Goal: Task Accomplishment & Management: Complete application form

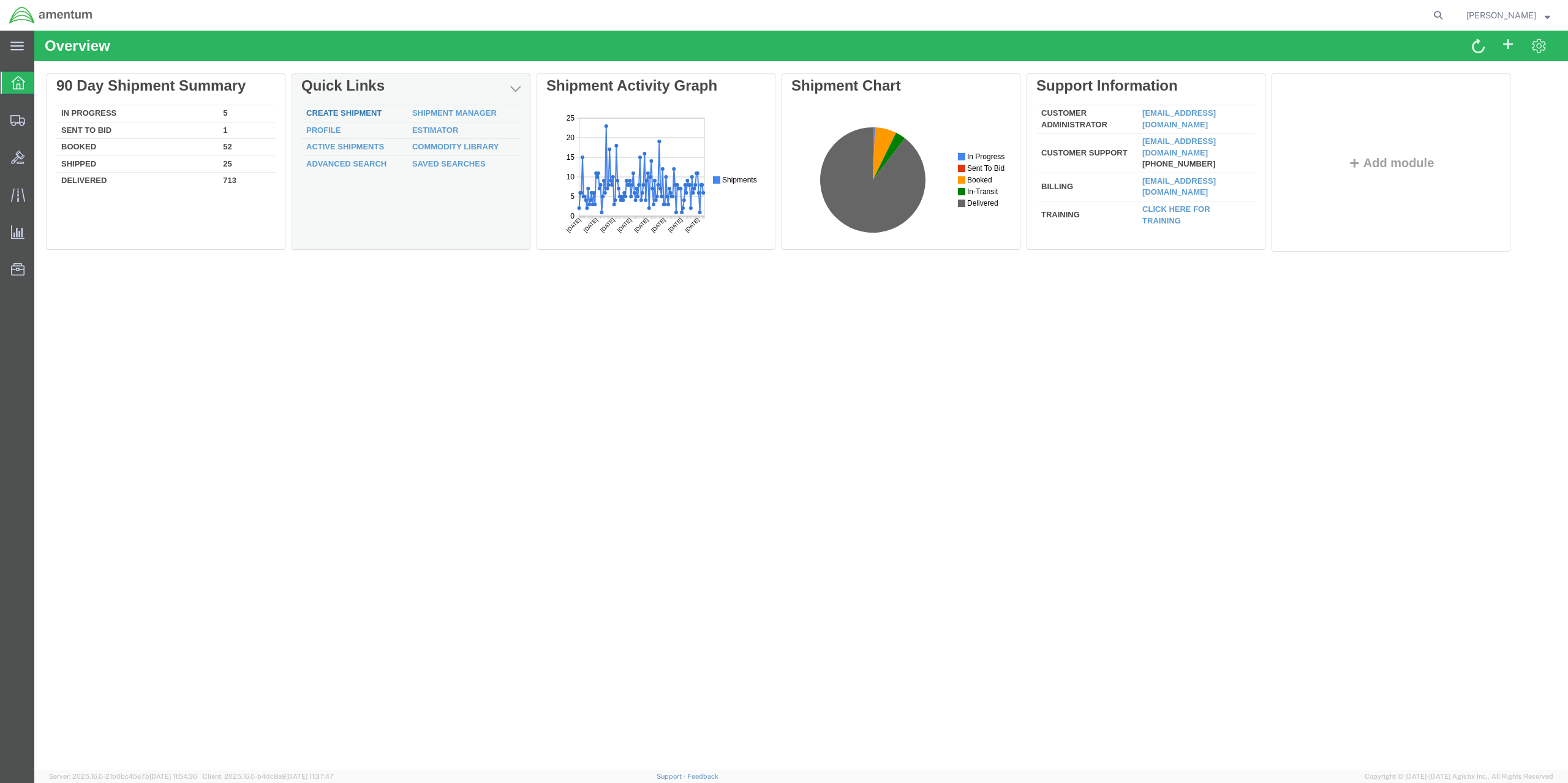
click at [370, 113] on link "Create Shipment" at bounding box center [343, 113] width 75 height 9
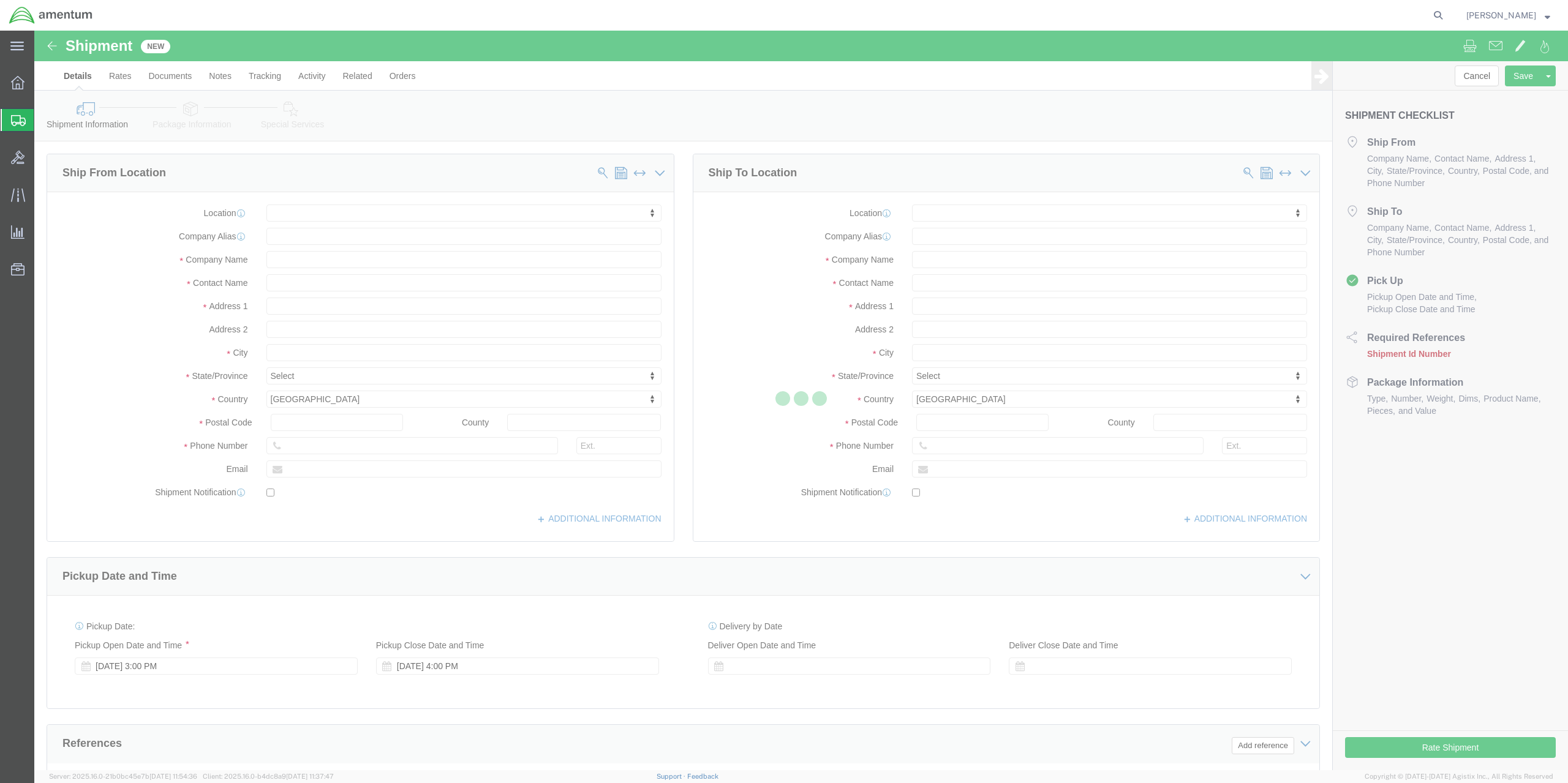
select select
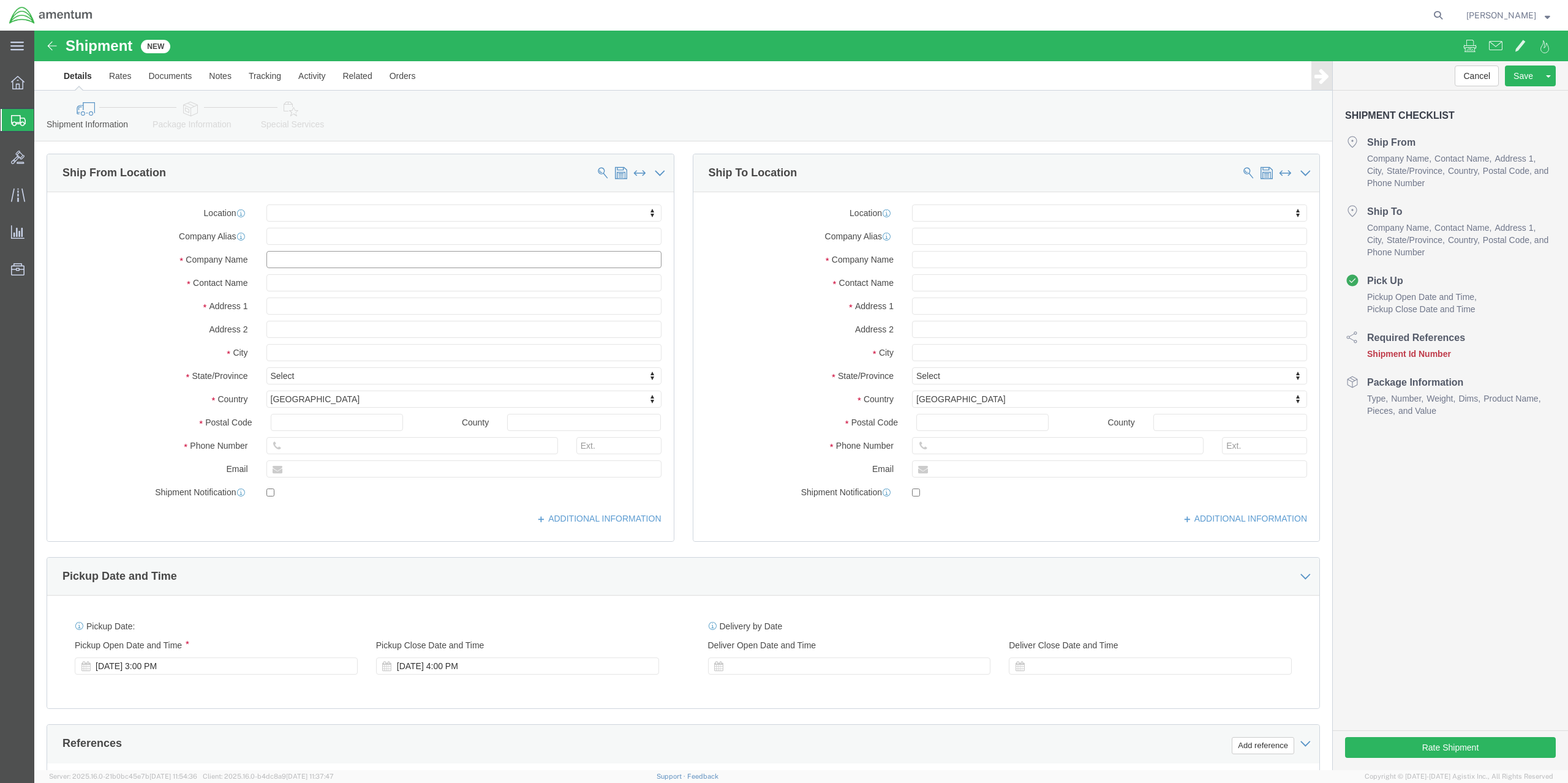
click input "text"
type input "Microcut"
type input "[PERSON_NAME]"
type input "[STREET_ADDRESS]"
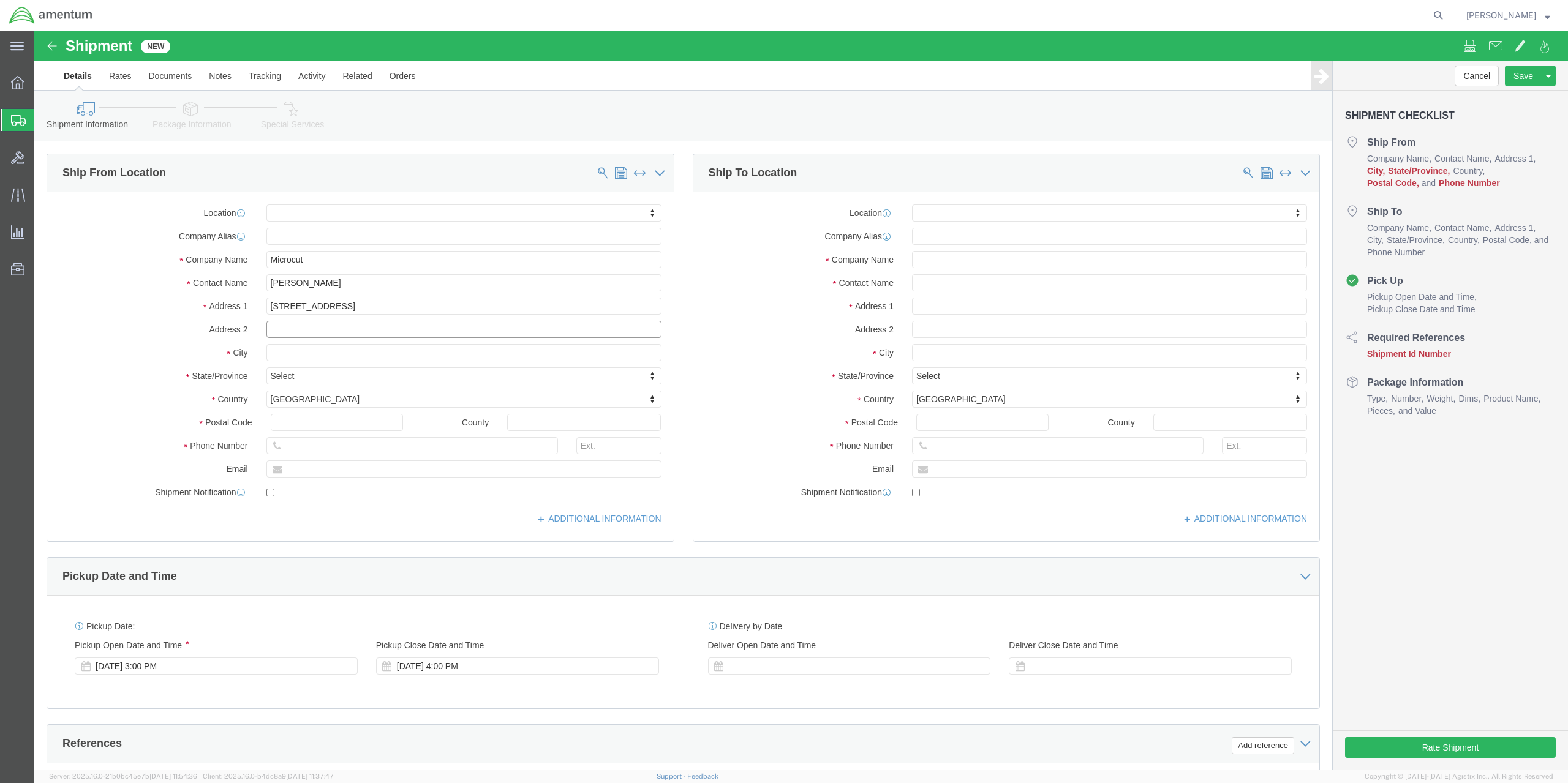
select select
type input "[GEOGRAPHIC_DATA]"
select select
type input "p"
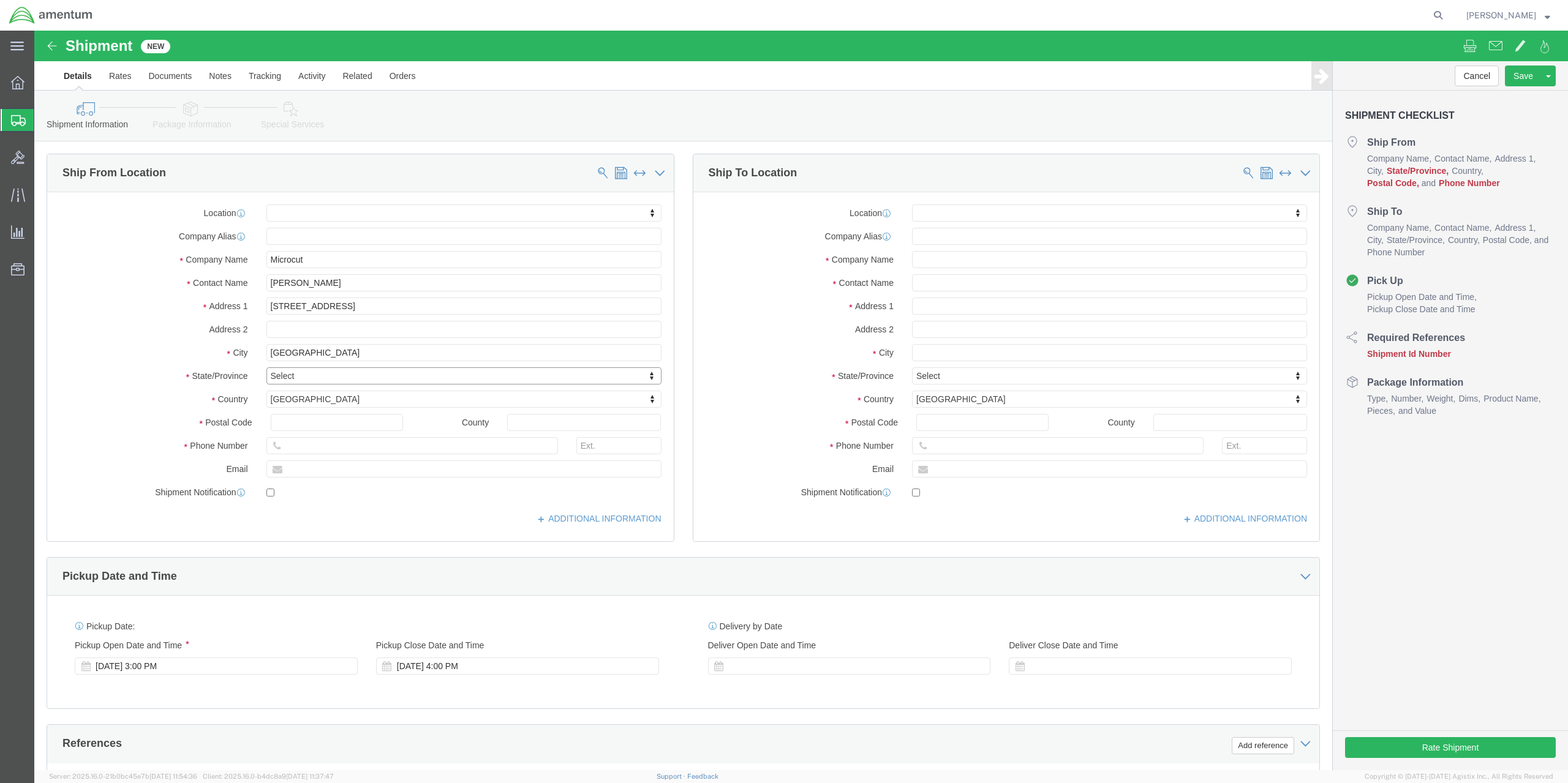
type input "p"
select select
select select "PA"
click input "text"
type input "17403"
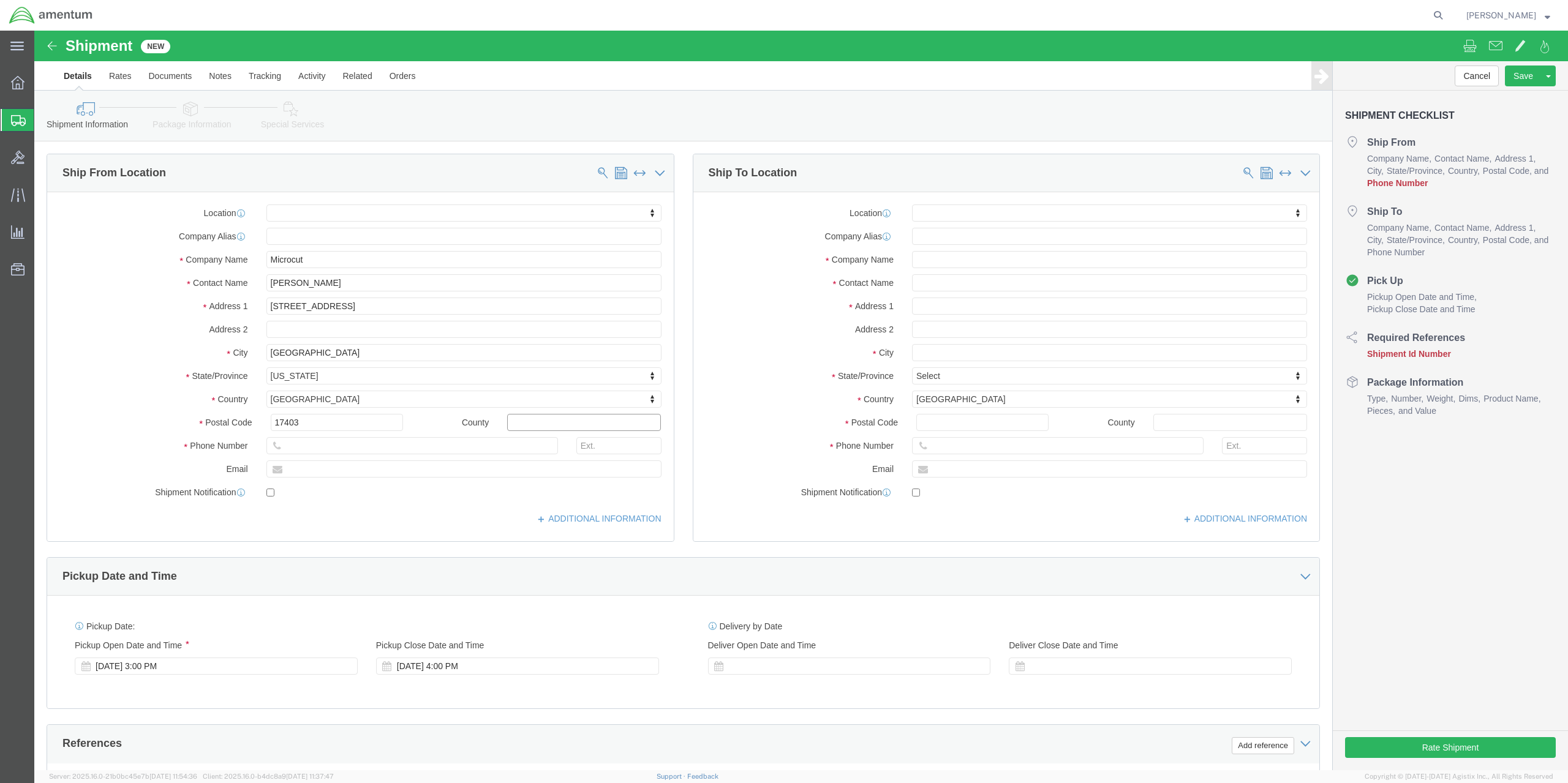
select select
type input "[PHONE_NUMBER]"
click div "Location My Profile Location [PHONE_NUMBER] [PHONE_NUMBER] [PHONE_NUMBER] [PHON…"
click input "text"
type input "[EMAIL_ADDRESS][DOMAIN_NAME]"
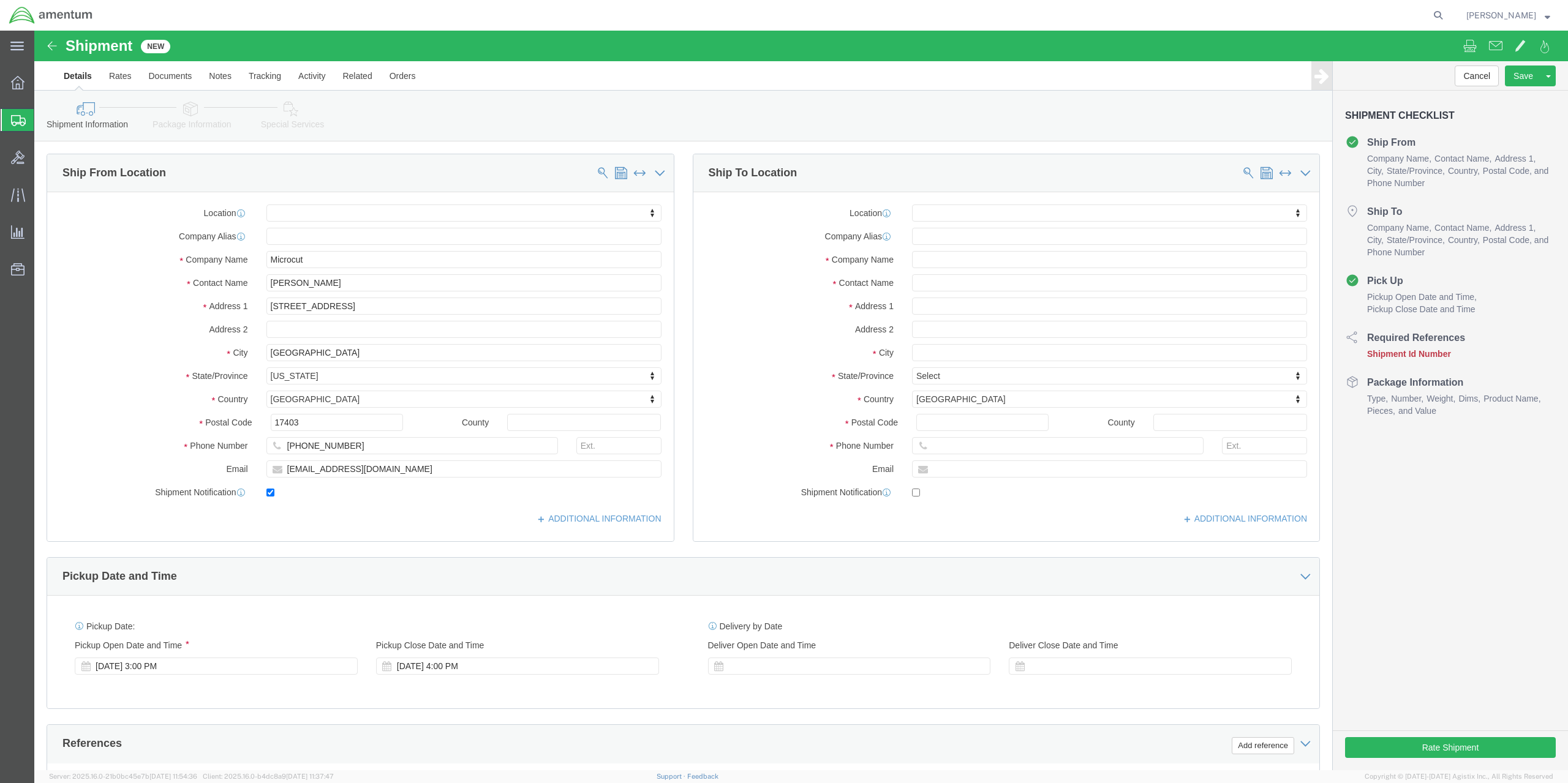
checkbox input "true"
click body "Shipment New Details Rates Documents Notes Tracking Activity Related Orders Can…"
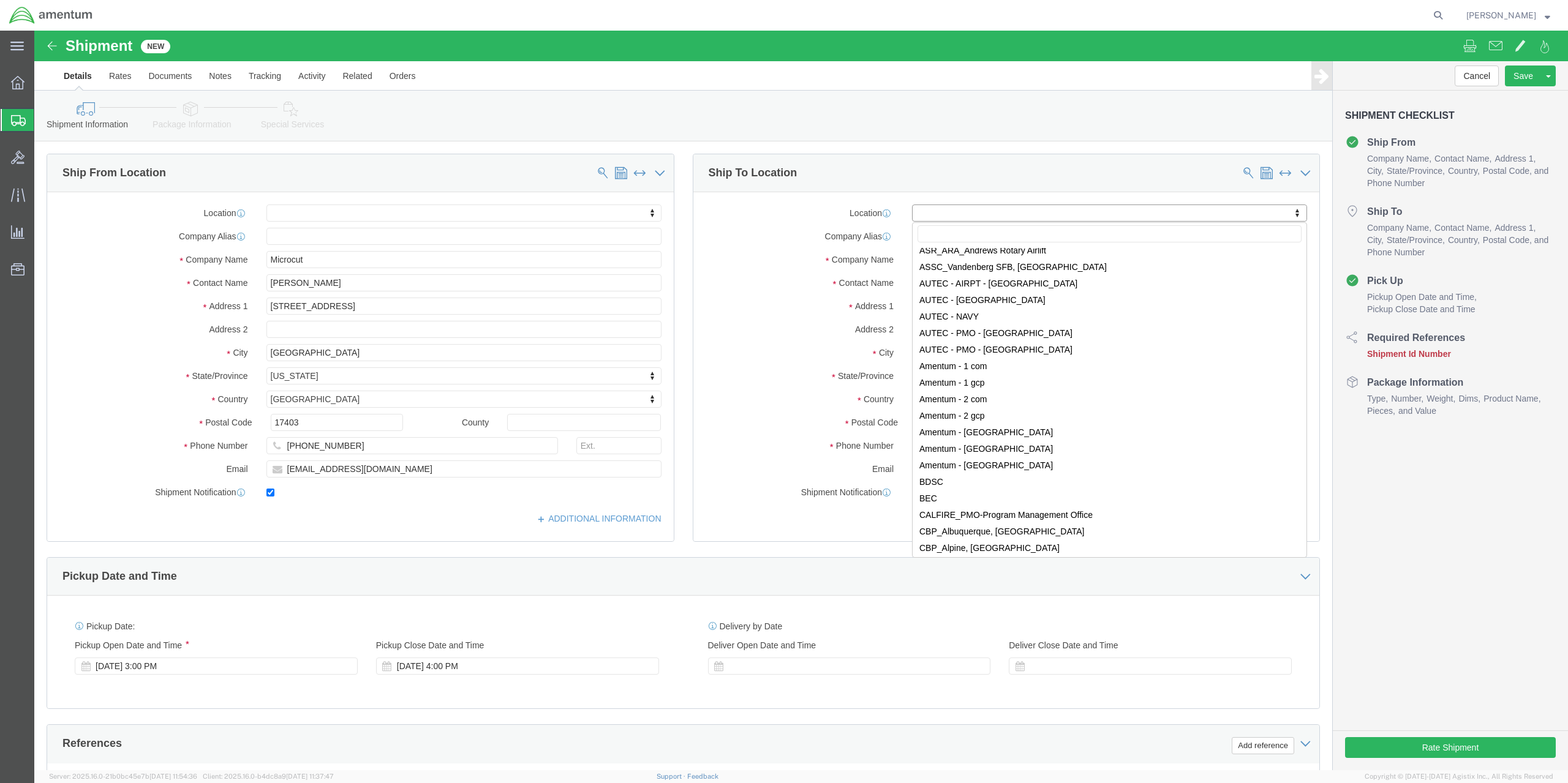
scroll to position [1999, 0]
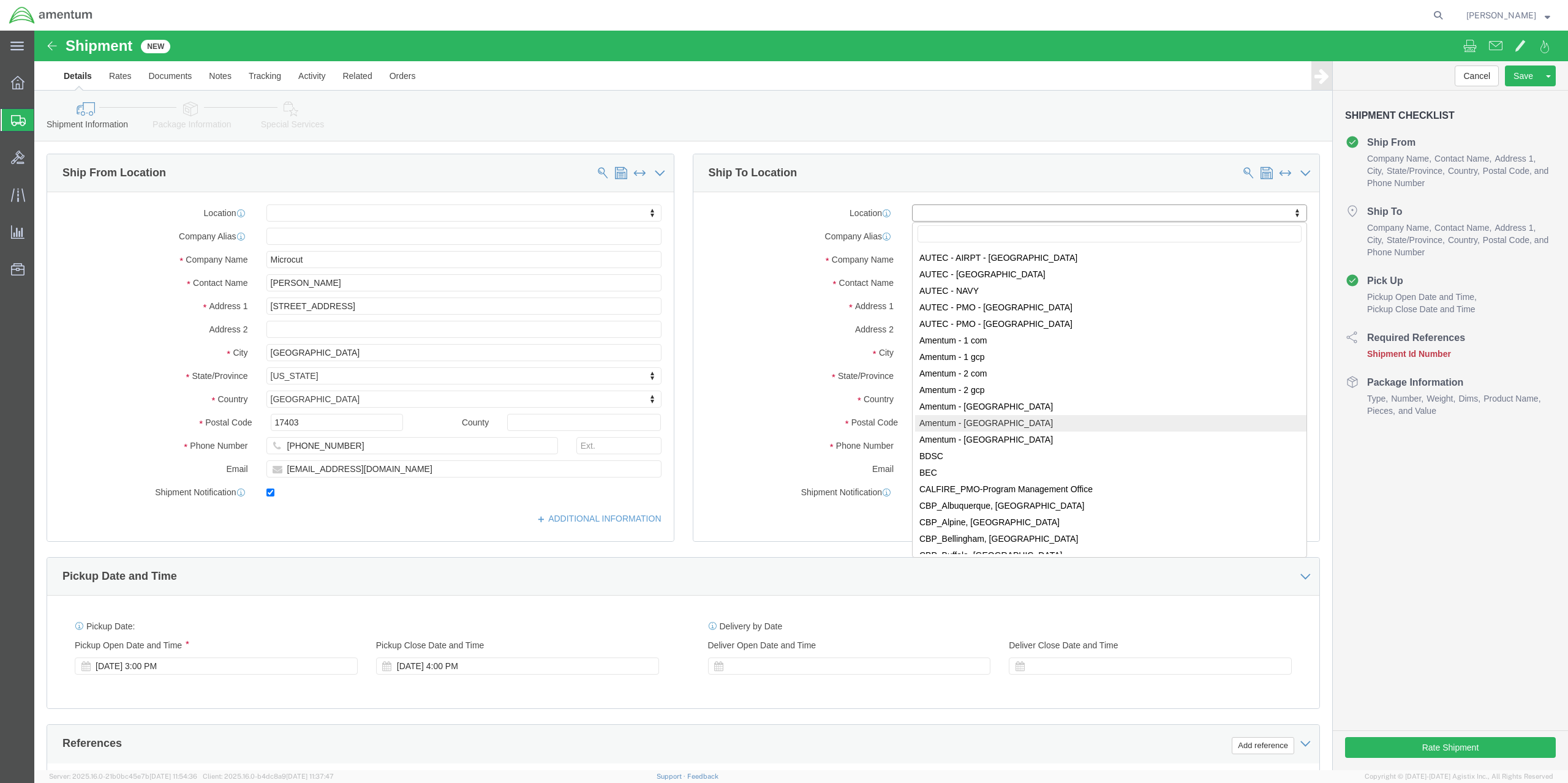
select select "56711"
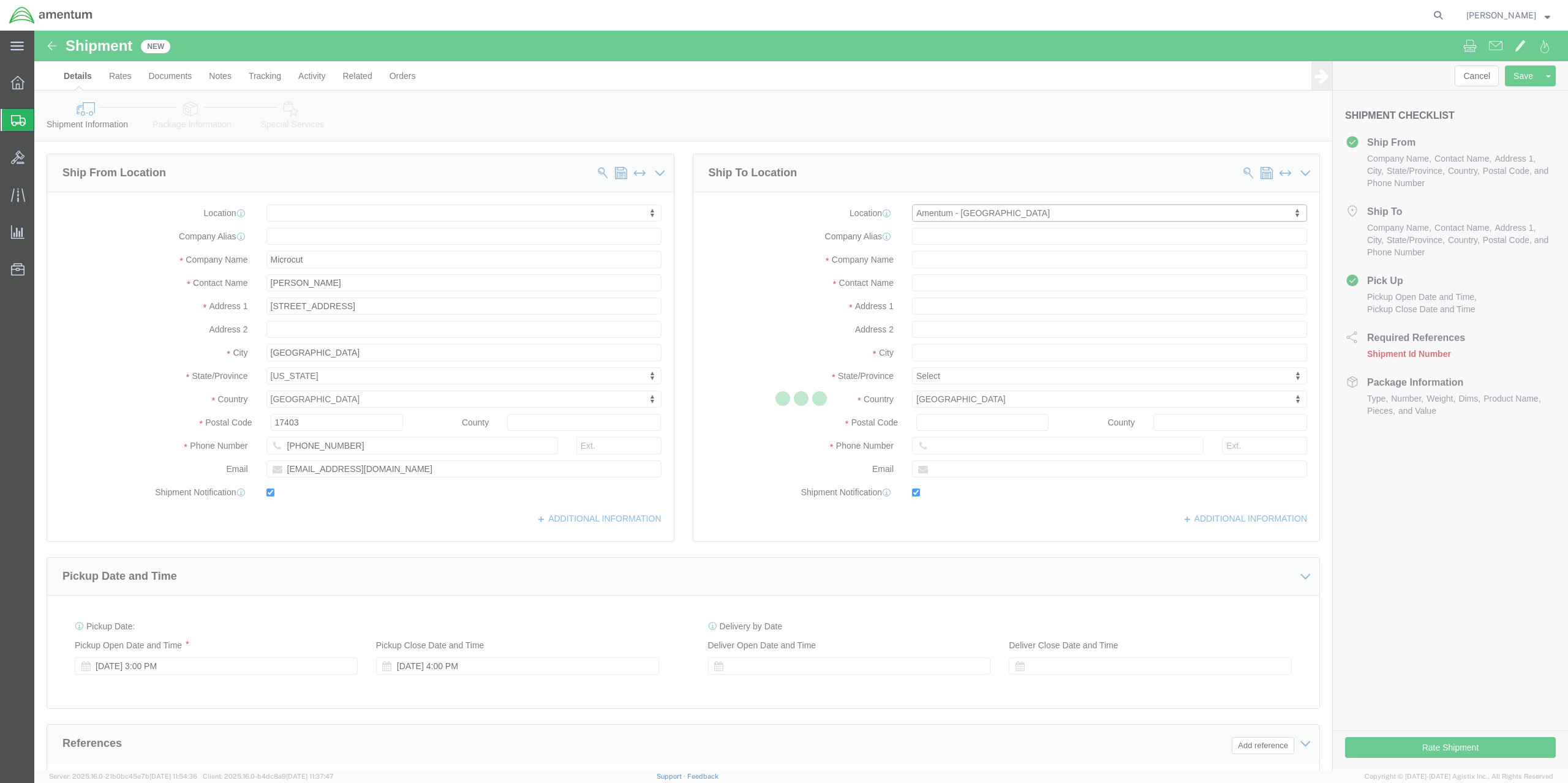
type input "Amentum Services, Inc"
type input "[PERSON_NAME]"
type input "[STREET_ADDRESS][PERSON_NAME]"
type input "Suite 214-S"
type input "[GEOGRAPHIC_DATA]"
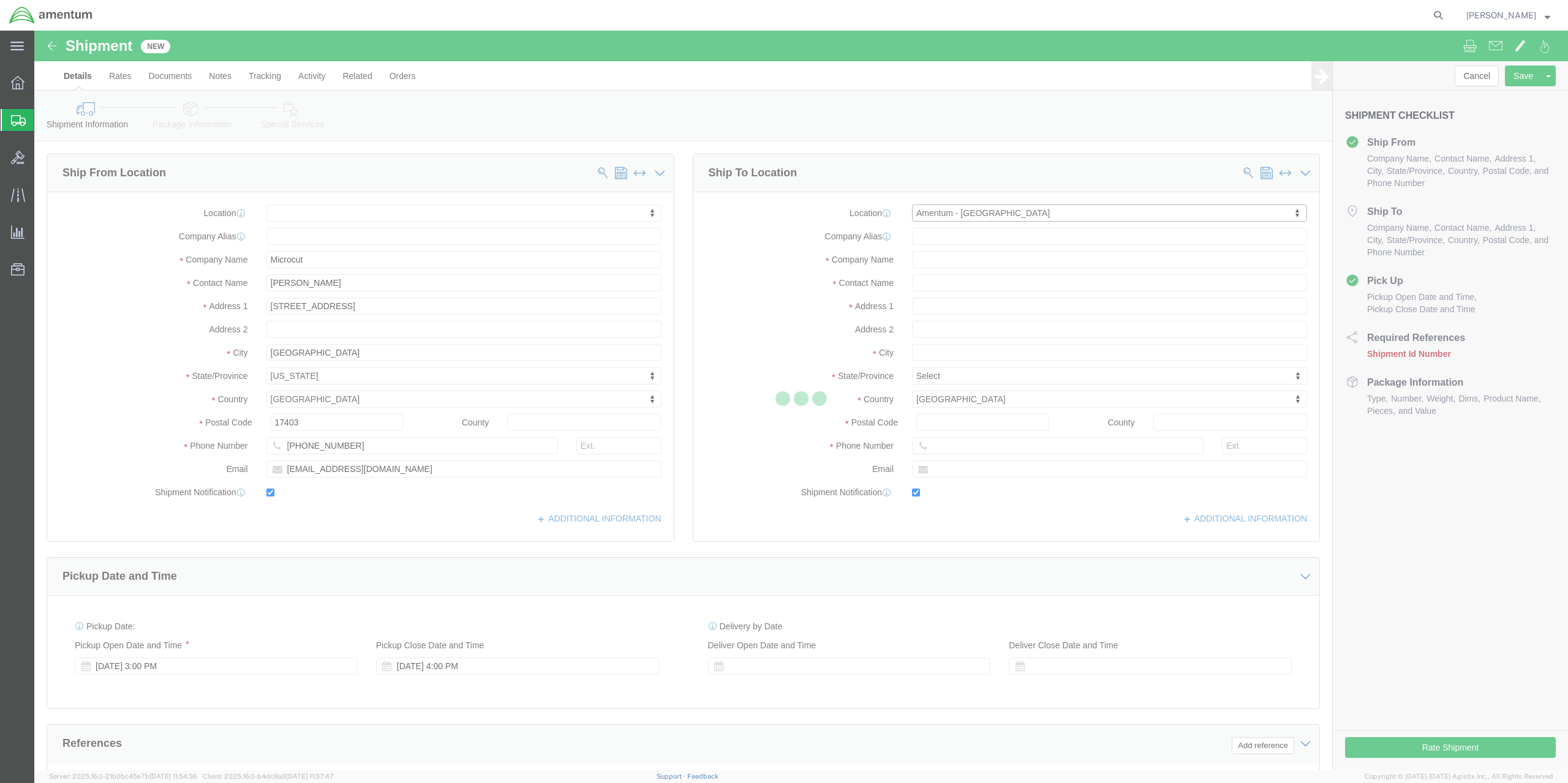
type input "21754"
type input "[PHONE_NUMBER]"
type input "[PERSON_NAME][EMAIL_ADDRESS][PERSON_NAME][DOMAIN_NAME]"
checkbox input "true"
select select "MD"
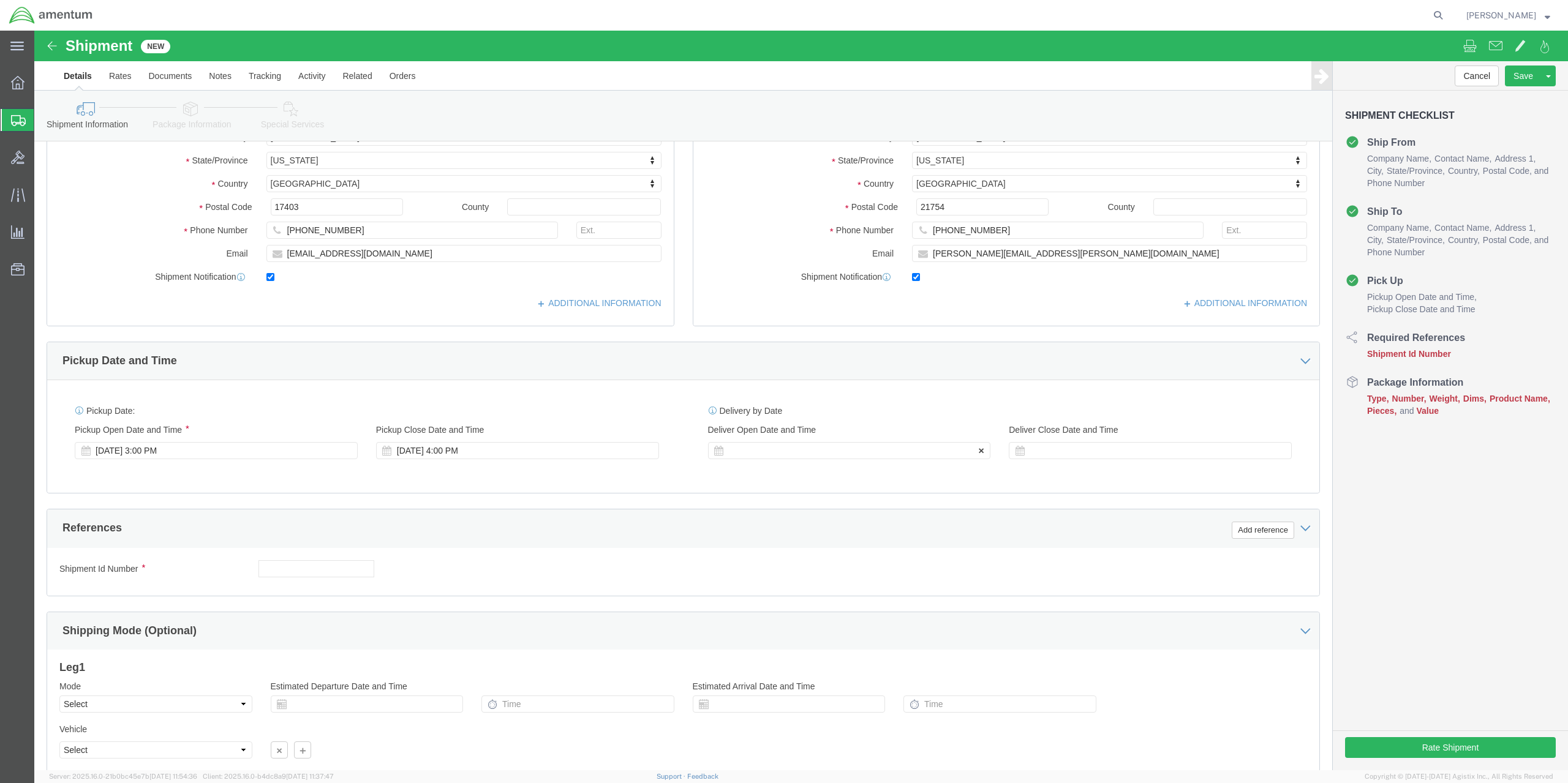
scroll to position [250, 0]
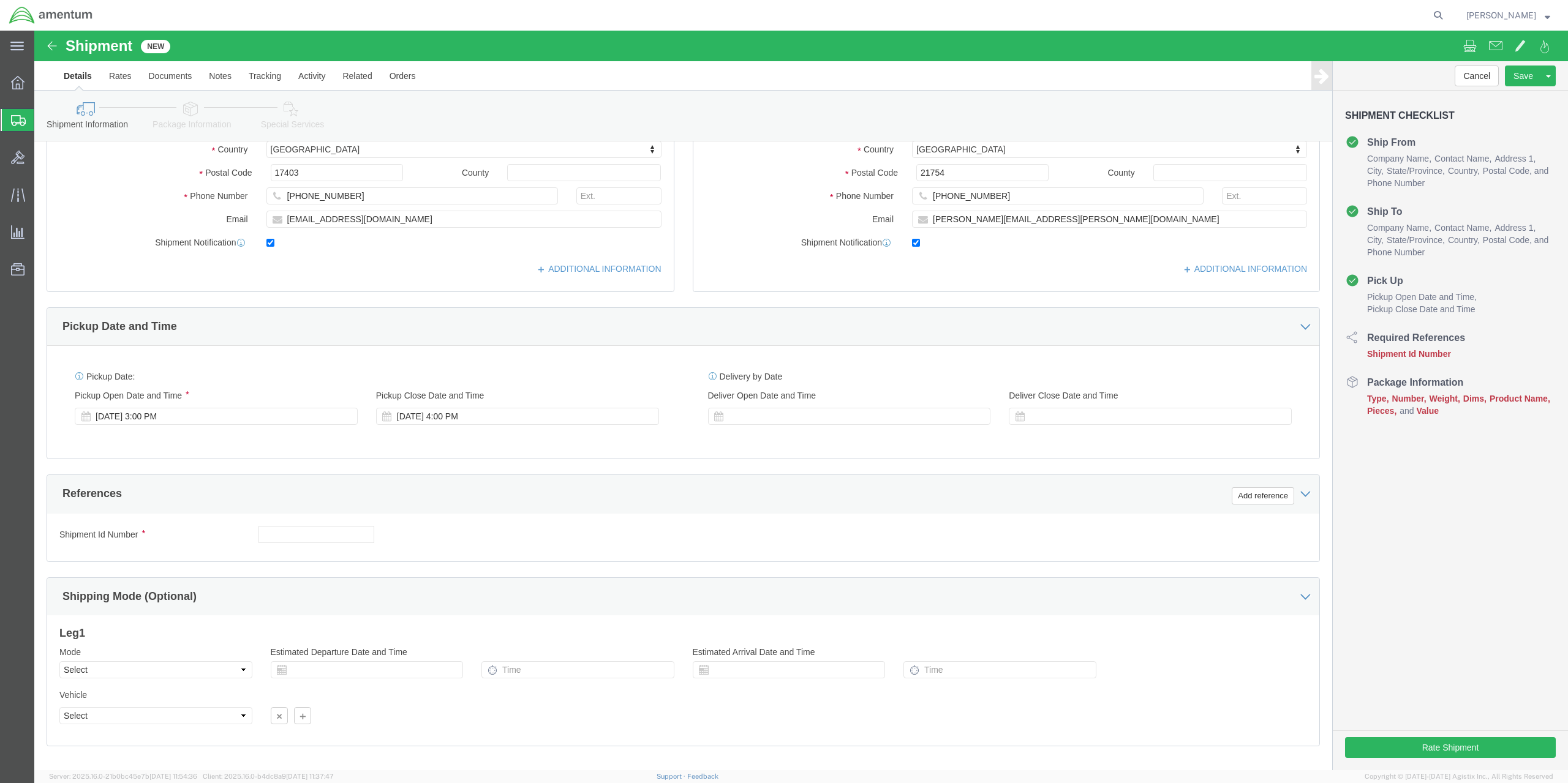
click img
